Goal: Transaction & Acquisition: Download file/media

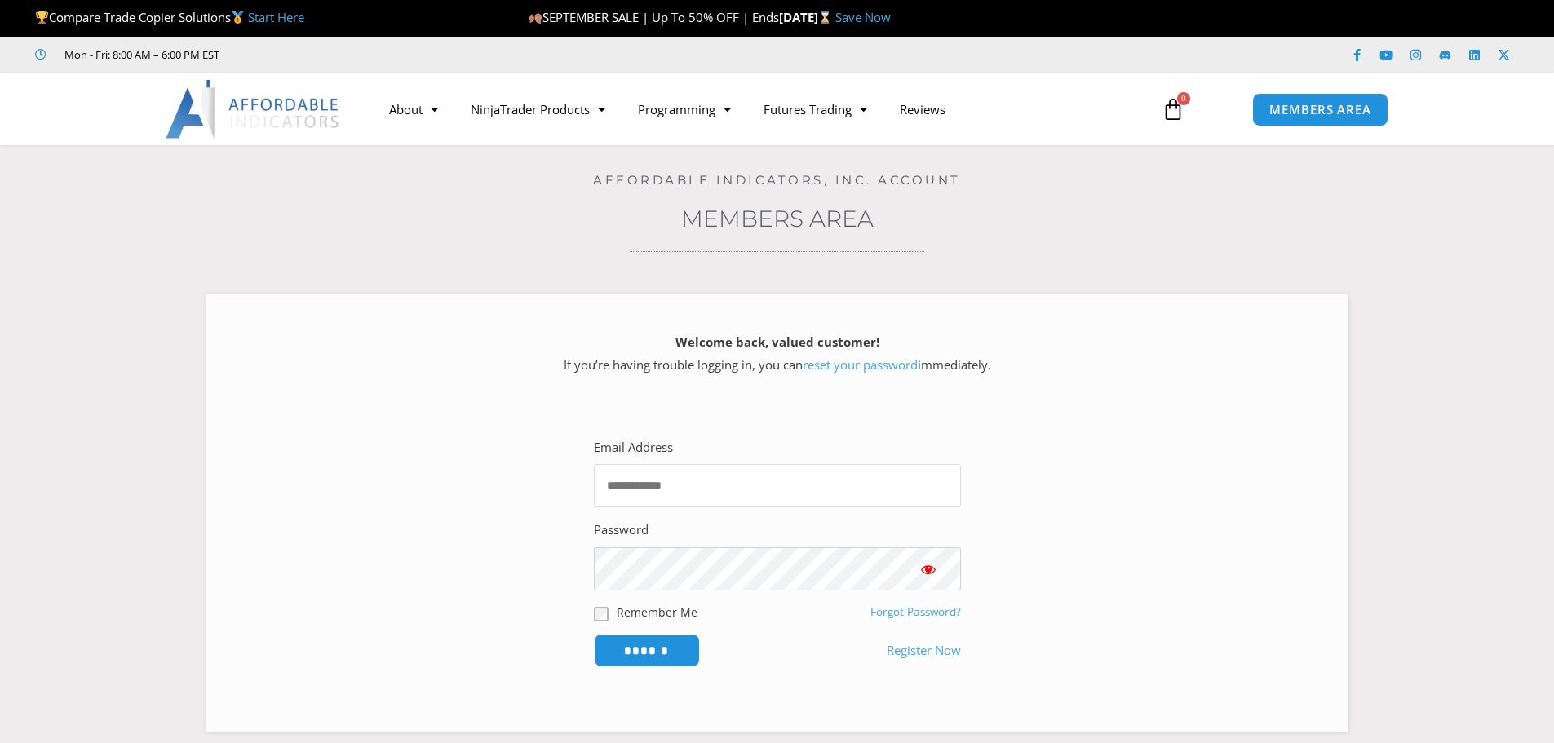
type input "**********"
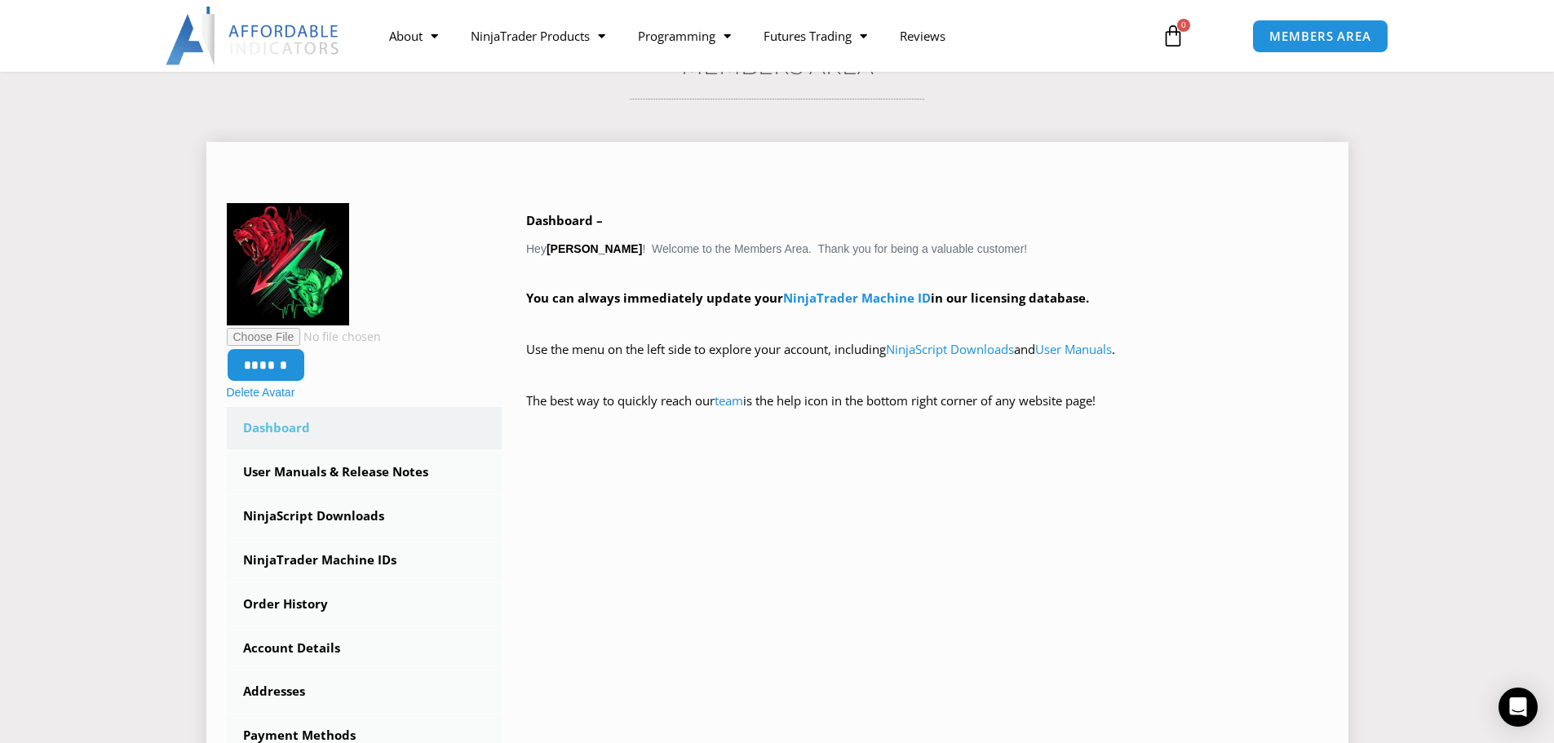
scroll to position [245, 0]
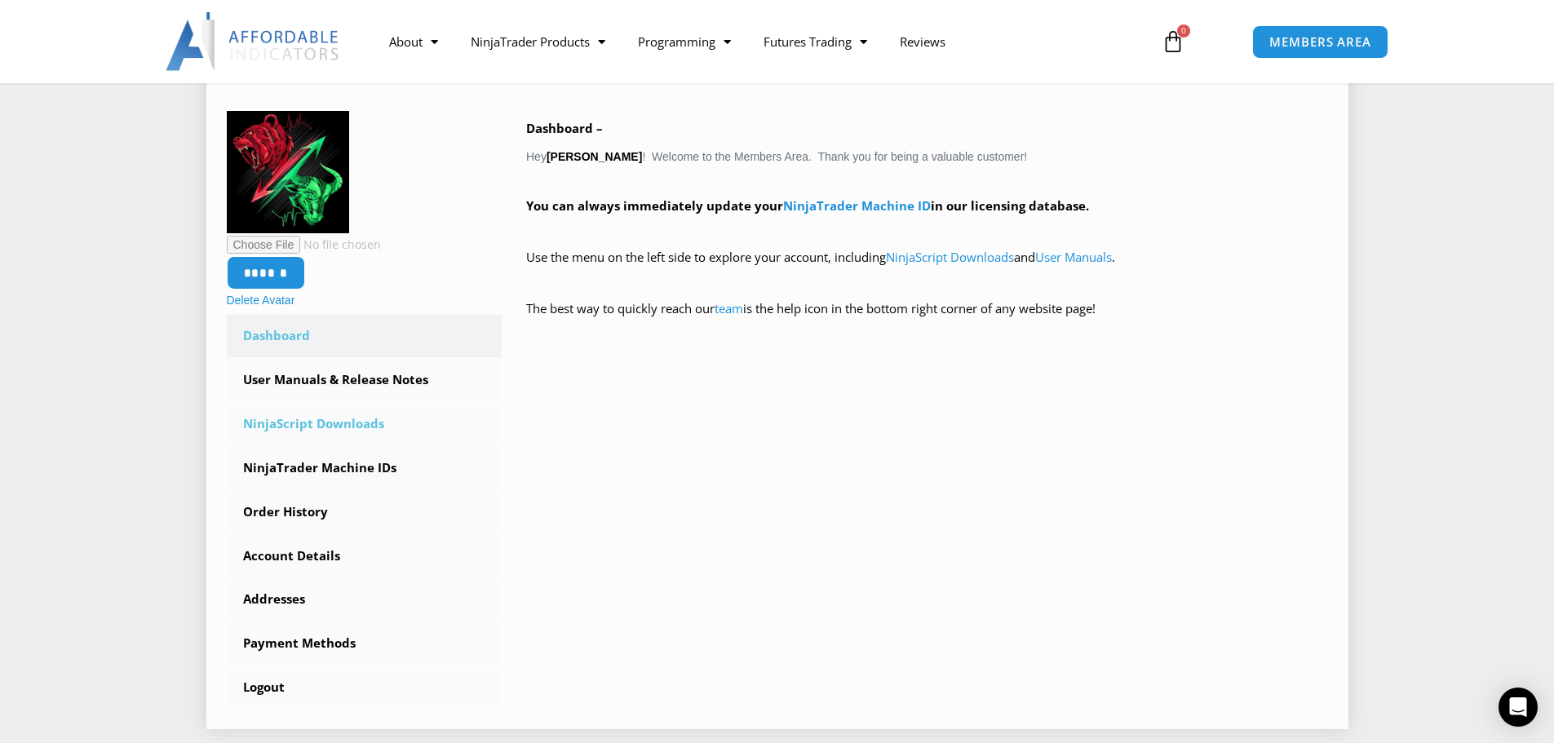
click at [281, 422] on link "NinjaScript Downloads" at bounding box center [365, 424] width 276 height 42
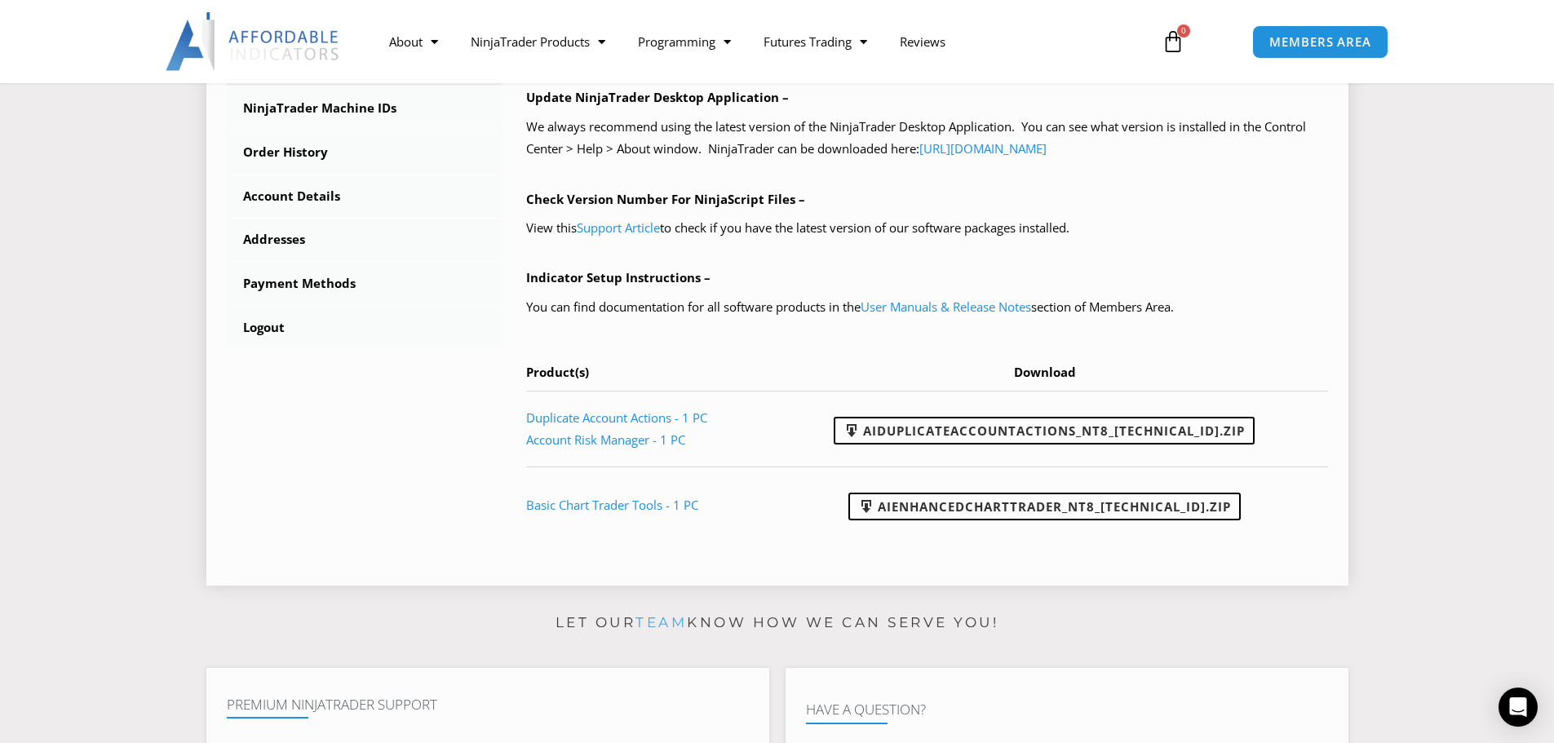
scroll to position [653, 0]
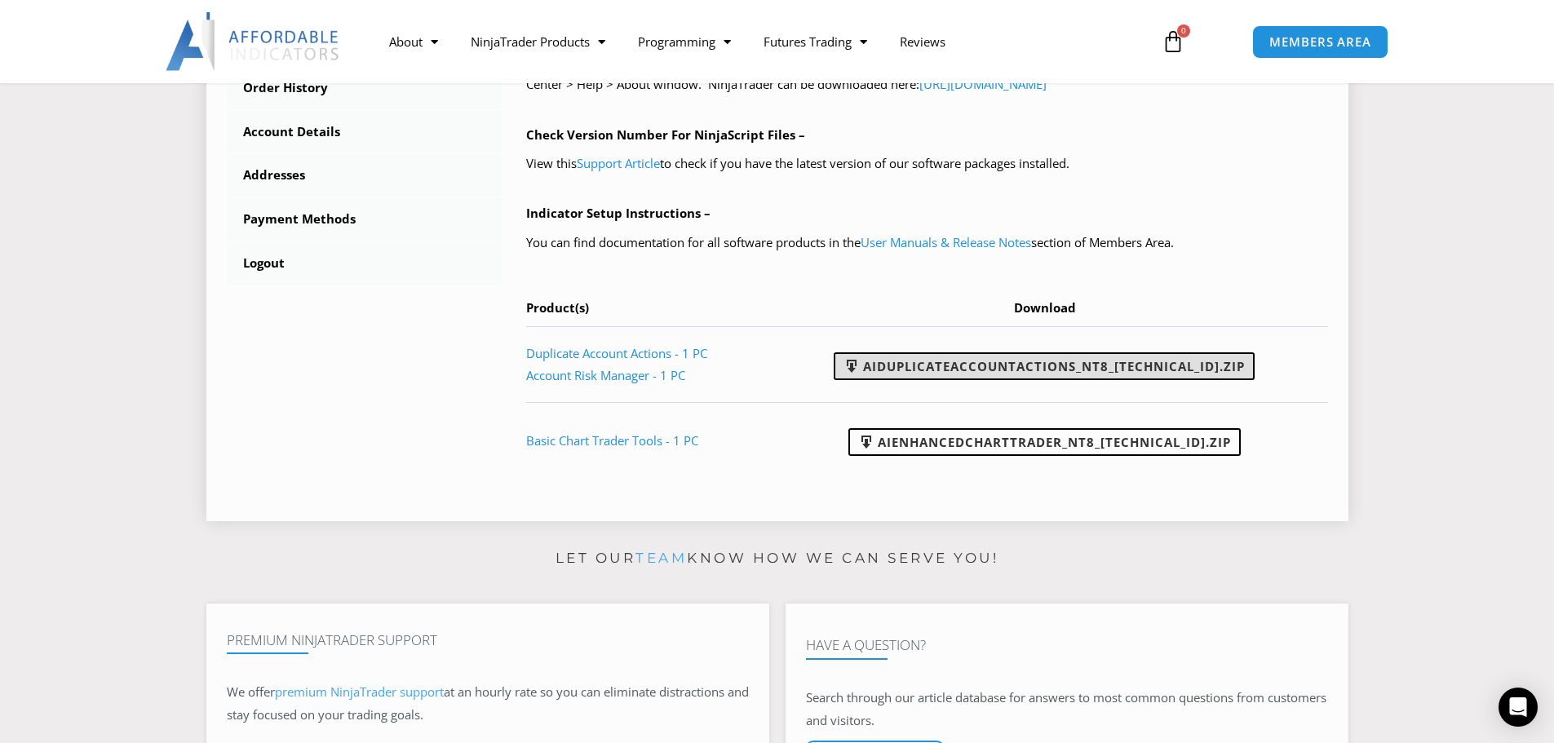
click at [1028, 360] on link "AIDuplicateAccountActions_NT8_[TECHNICAL_ID].zip" at bounding box center [1044, 366] width 421 height 28
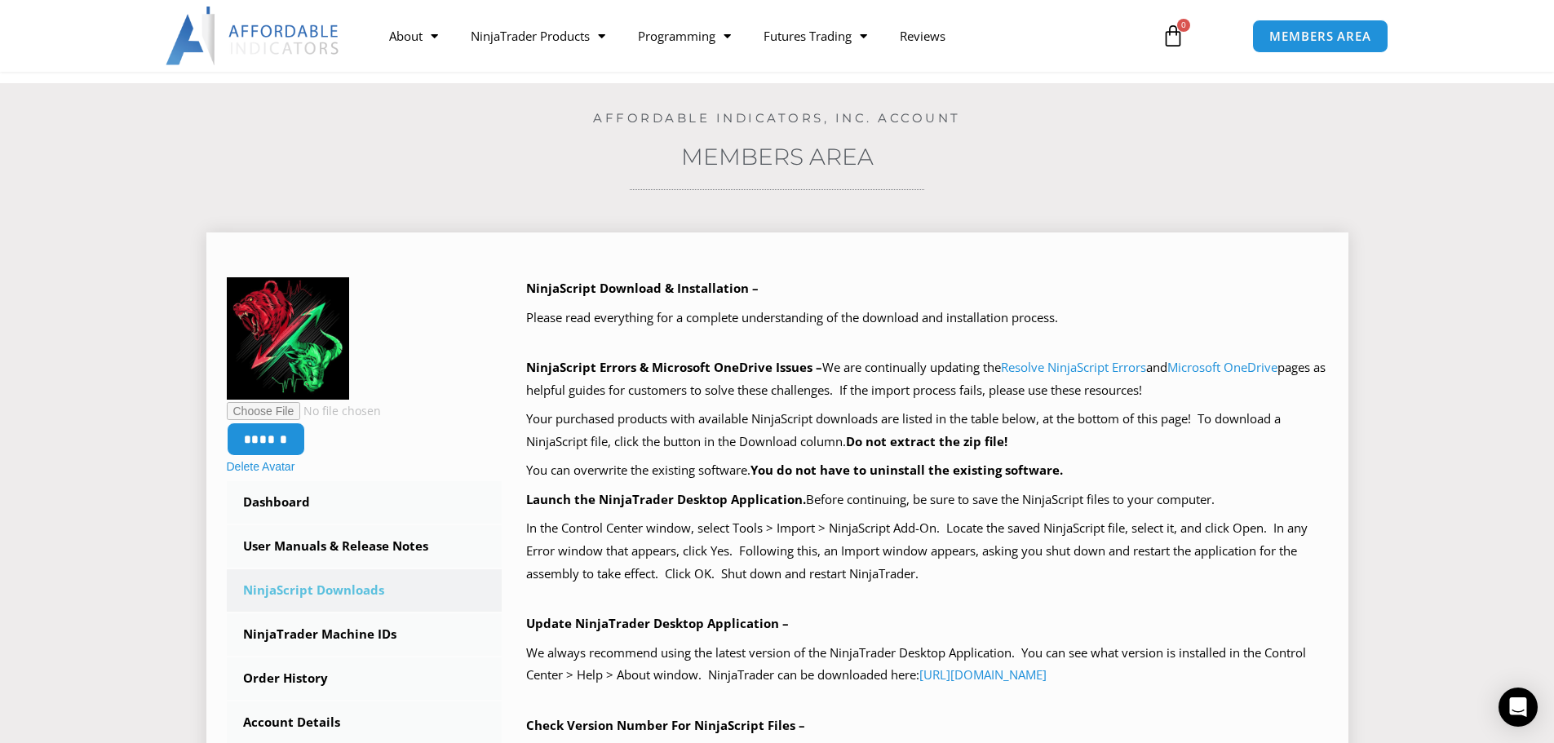
scroll to position [0, 0]
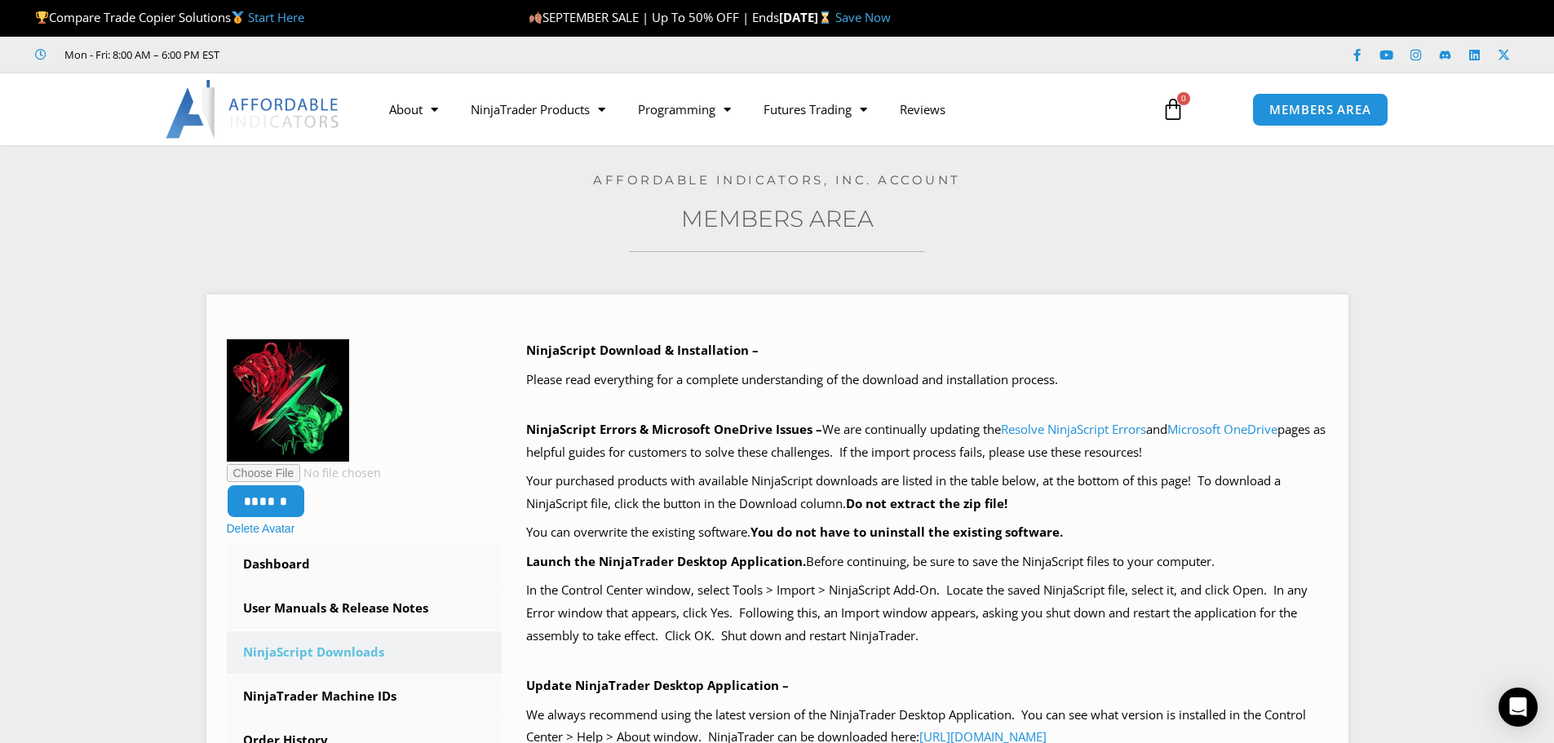
drag, startPoint x: 1291, startPoint y: 197, endPoint x: 1427, endPoint y: 148, distance: 144.7
click at [1292, 197] on div "Home / Members Area / Downloads Affordable Indicators, Inc. Account Members Are…" at bounding box center [777, 665] width 1472 height 1041
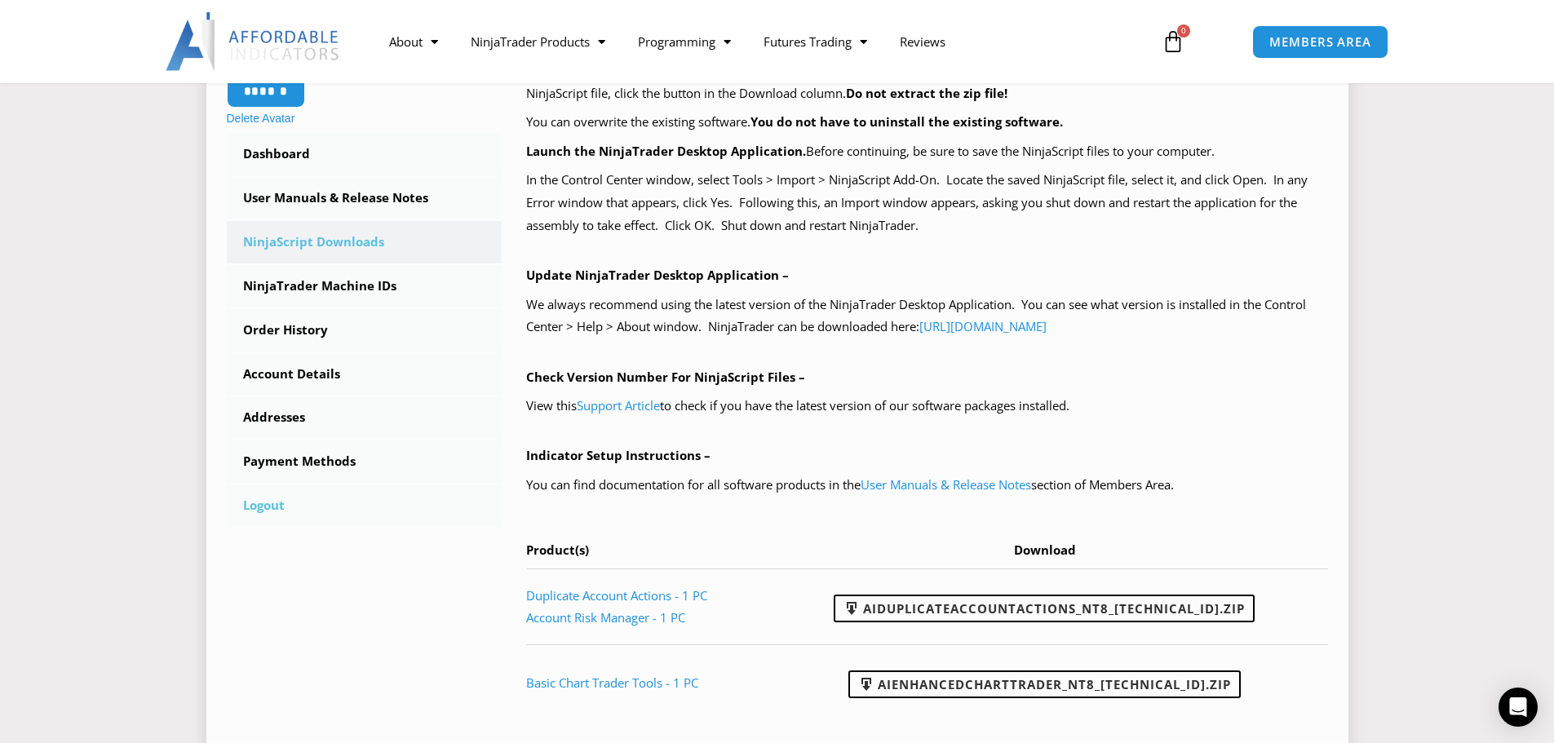
scroll to position [408, 0]
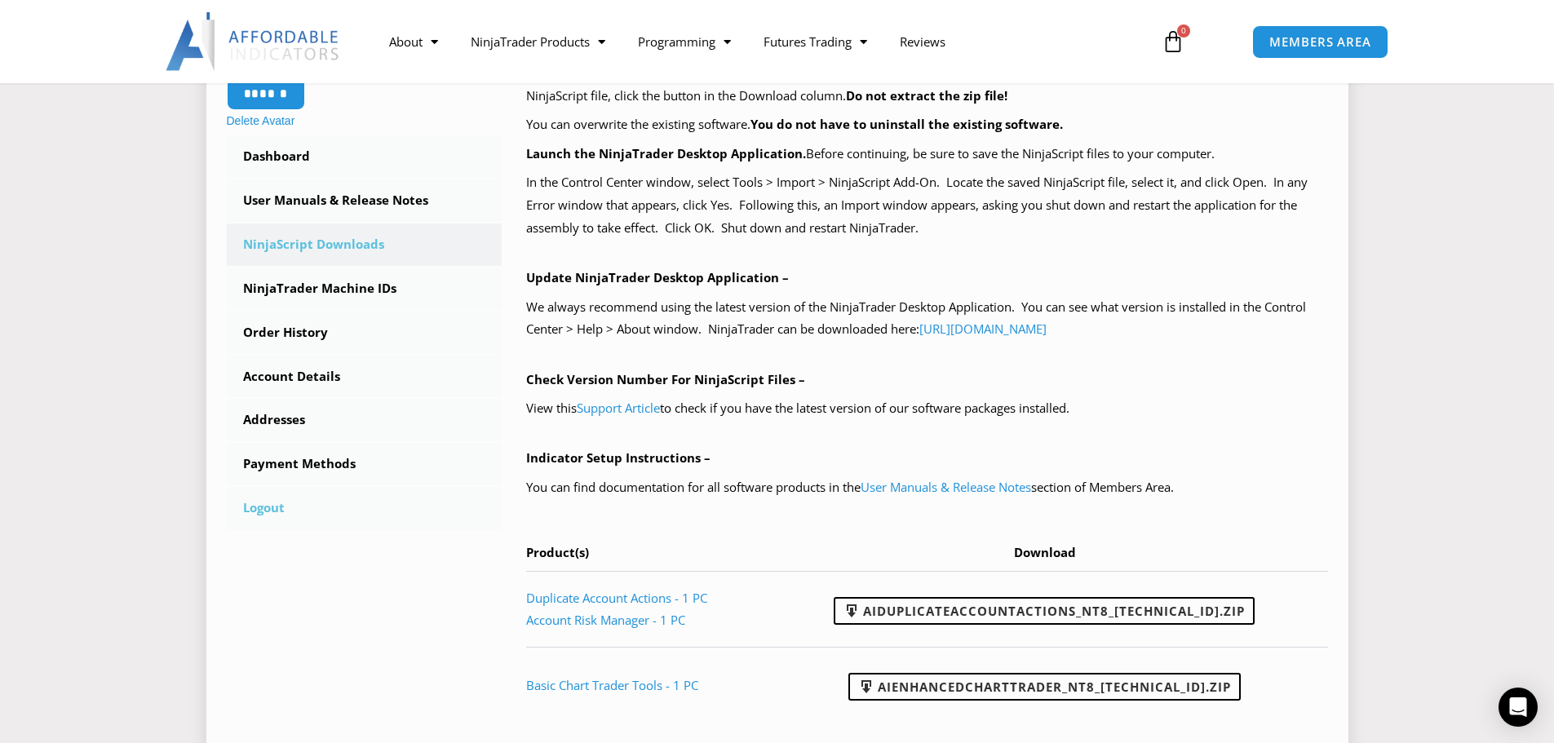
click at [270, 507] on link "Logout" at bounding box center [365, 508] width 276 height 42
